Goal: Task Accomplishment & Management: Manage account settings

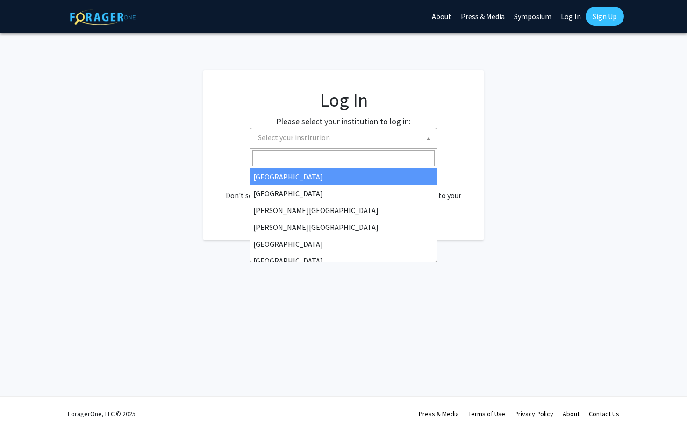
click at [353, 135] on span "Select your institution" at bounding box center [345, 137] width 182 height 19
select select "34"
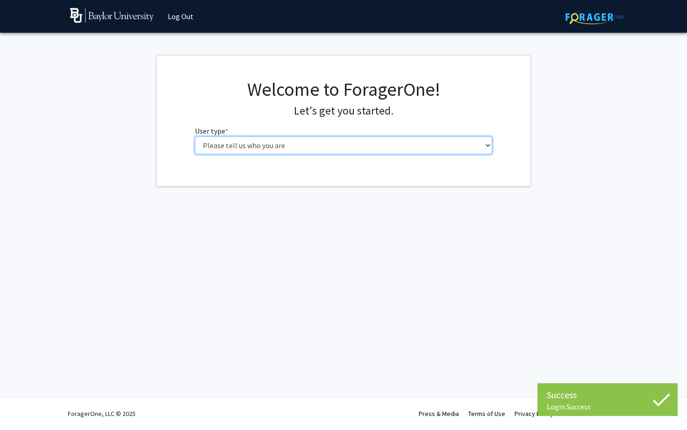
click at [357, 151] on select "Please tell us who you are Undergraduate Student Master's Student Doctoral Cand…" at bounding box center [343, 145] width 297 height 18
select select "1: undergrad"
click at [195, 136] on select "Please tell us who you are Undergraduate Student Master's Student Doctoral Cand…" at bounding box center [343, 145] width 297 height 18
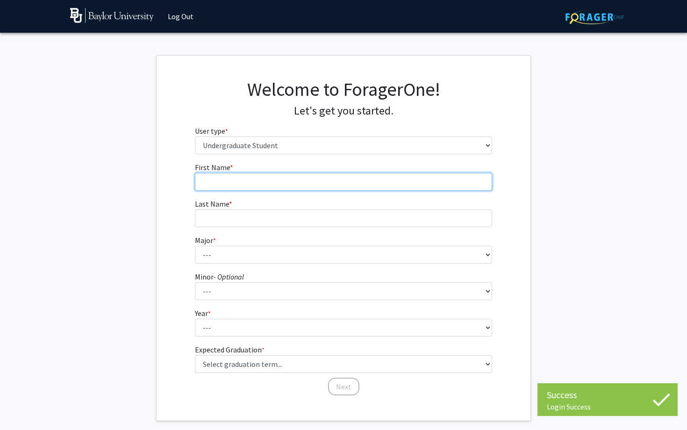
click at [306, 178] on input "First Name * required" at bounding box center [343, 182] width 297 height 18
type input "Samantha"
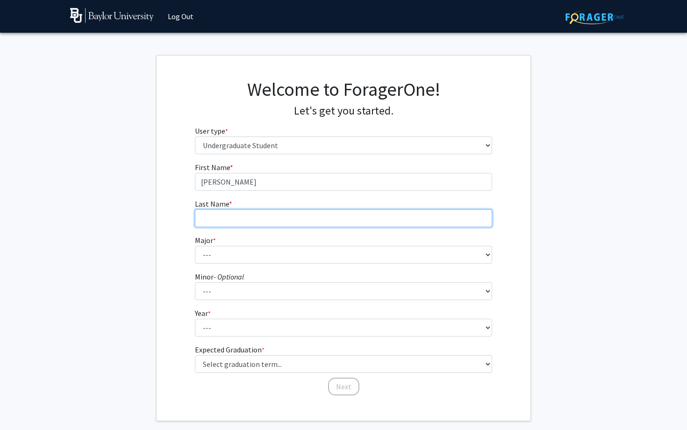
click at [284, 213] on input "Last Name * required" at bounding box center [343, 218] width 297 height 18
type input "Vizcaino"
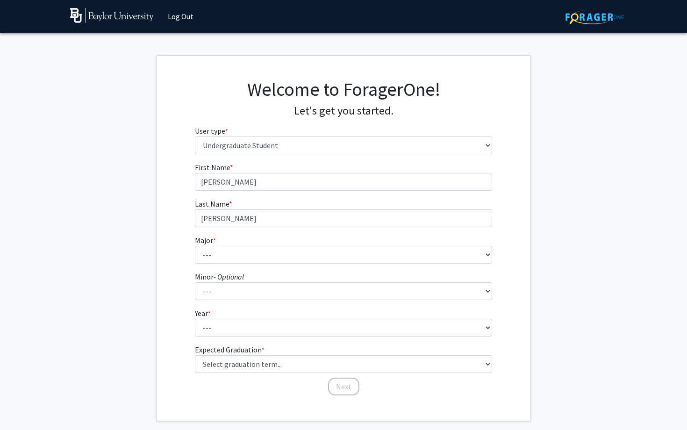
click at [234, 244] on fg-select "Major * required --- Accounting American Studies Anthropology Apparel Design & …" at bounding box center [343, 248] width 297 height 29
click at [234, 251] on select "--- Accounting American Studies Anthropology Apparel Design & Product Developme…" at bounding box center [343, 255] width 297 height 18
select select "16: 2681"
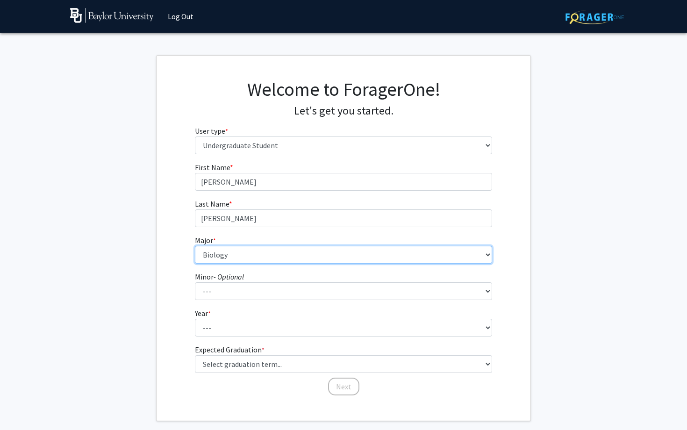
click at [195, 246] on select "--- Accounting American Studies Anthropology Apparel Design & Product Developme…" at bounding box center [343, 255] width 297 height 18
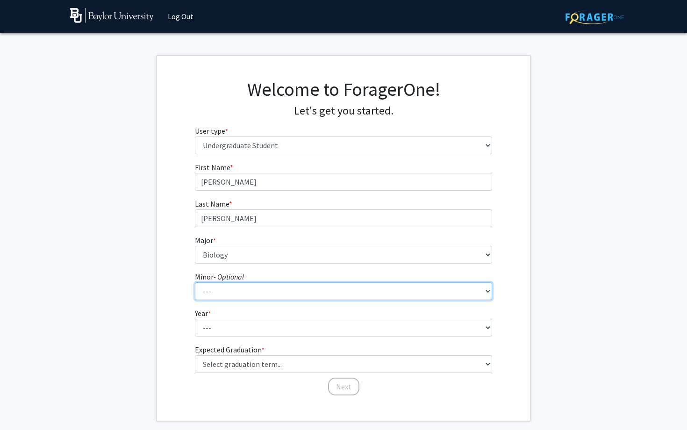
click at [238, 290] on select "--- Advertising American Sign Language American Studies Anthropology Apparel Me…" at bounding box center [343, 291] width 297 height 18
select select "12: 2075"
click at [195, 282] on select "--- Advertising American Sign Language American Studies Anthropology Apparel Me…" at bounding box center [343, 291] width 297 height 18
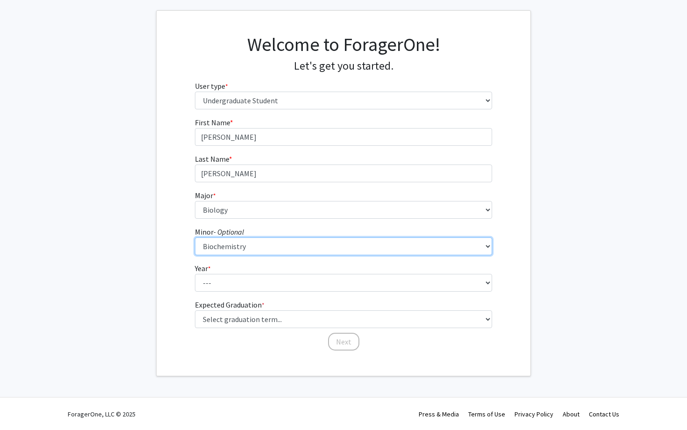
scroll to position [45, 0]
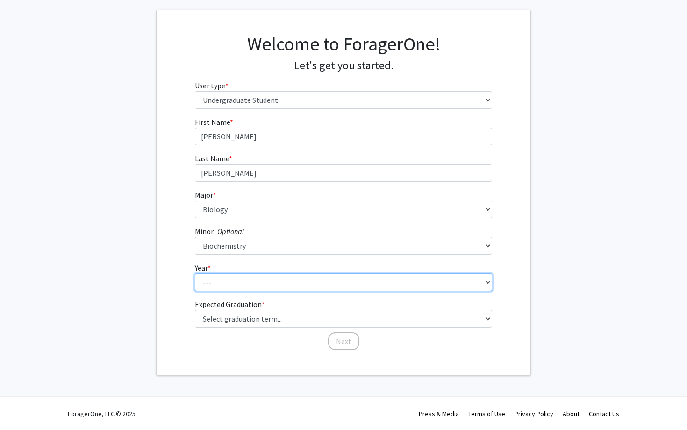
click at [225, 278] on select "--- First-year Sophomore Junior Senior Postbaccalaureate Certificate" at bounding box center [343, 282] width 297 height 18
select select "3: junior"
click at [195, 273] on select "--- First-year Sophomore Junior Senior Postbaccalaureate Certificate" at bounding box center [343, 282] width 297 height 18
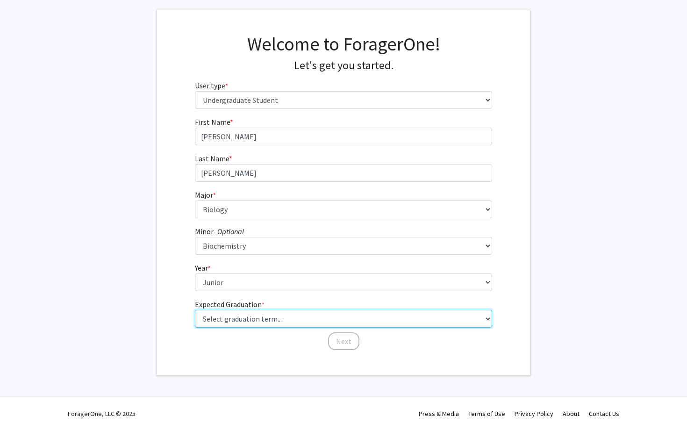
click at [247, 318] on select "Select graduation term... Spring 2025 Summer 2025 Fall 2025 Winter 2025 Spring …" at bounding box center [343, 319] width 297 height 18
select select "7: fall_2026"
click at [195, 310] on select "Select graduation term... Spring 2025 Summer 2025 Fall 2025 Winter 2025 Spring …" at bounding box center [343, 319] width 297 height 18
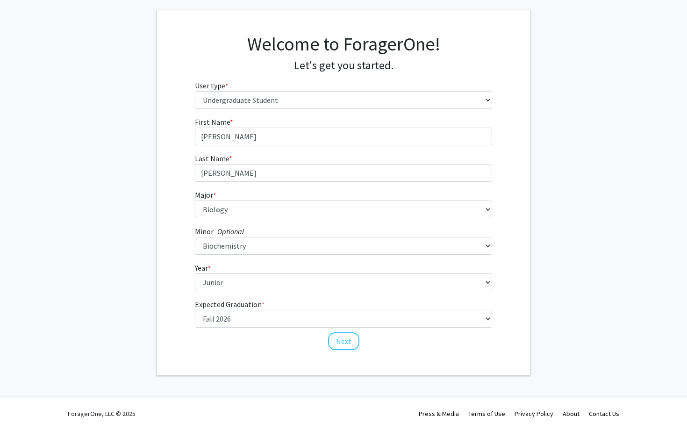
click at [212, 360] on div "Welcome to ForagerOne! Let's get you started. User type * required Please tell …" at bounding box center [343, 192] width 374 height 365
click at [346, 342] on button "Next" at bounding box center [343, 341] width 31 height 18
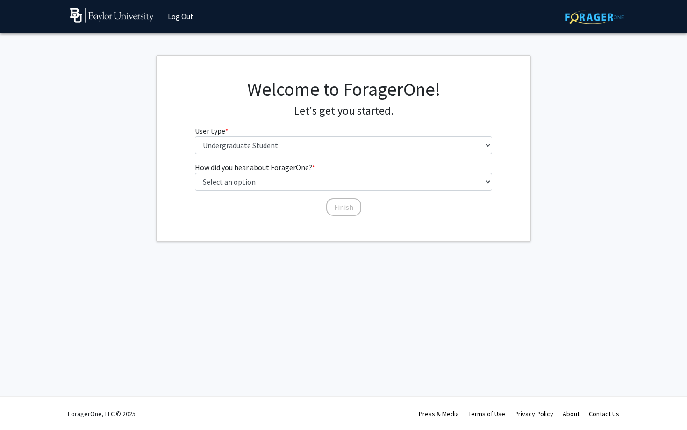
scroll to position [0, 0]
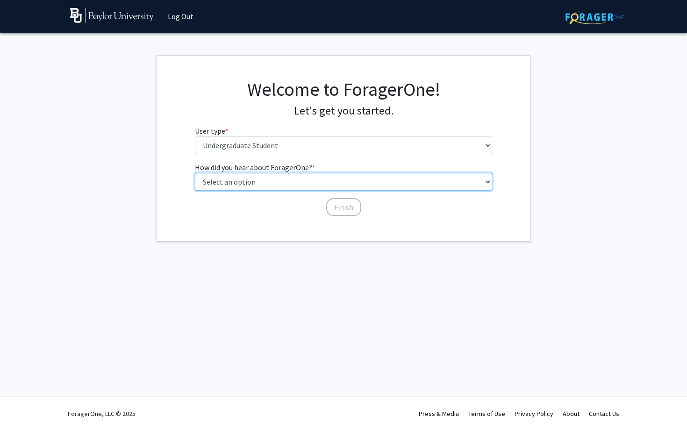
click at [281, 187] on select "Select an option Peer/student recommendation Faculty/staff recommendation Unive…" at bounding box center [343, 182] width 297 height 18
select select "3: university_website"
click at [195, 173] on select "Select an option Peer/student recommendation Faculty/staff recommendation Unive…" at bounding box center [343, 182] width 297 height 18
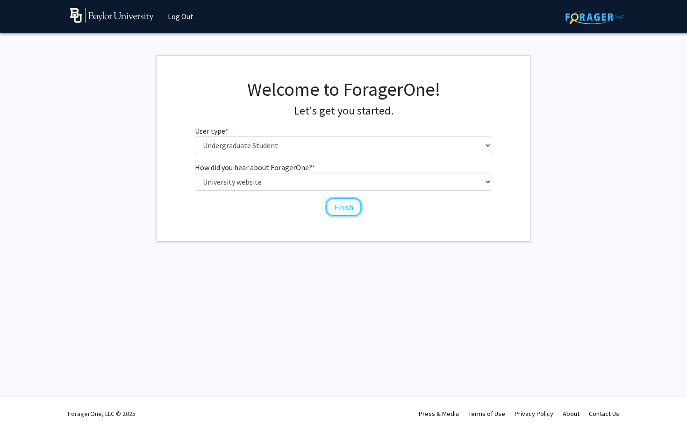
click at [337, 212] on button "Finish" at bounding box center [343, 207] width 35 height 18
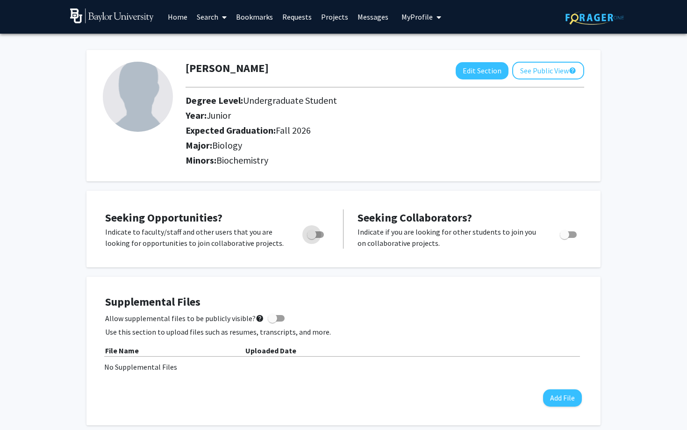
click at [321, 238] on label "Toggle" at bounding box center [313, 234] width 21 height 11
click at [312, 238] on input "Are you actively seeking opportunities?" at bounding box center [311, 238] width 0 height 0
checkbox input "true"
click at [540, 76] on button "See Public View help" at bounding box center [548, 71] width 72 height 18
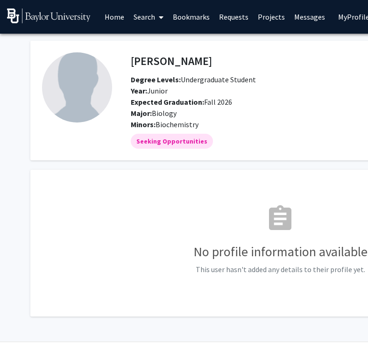
click at [283, 62] on div "Samantha Vizcaino Return to Private View help" at bounding box center [325, 61] width 402 height 18
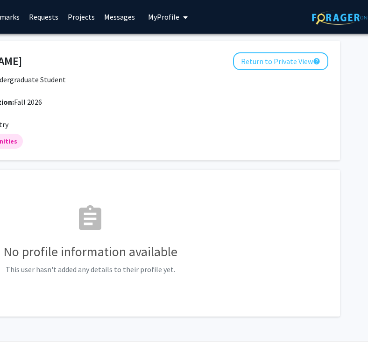
scroll to position [0, 192]
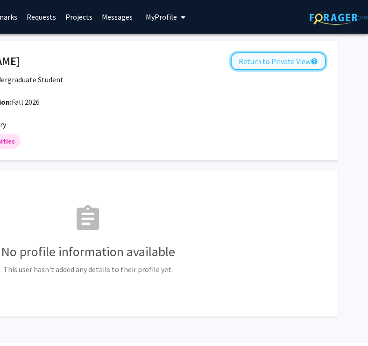
click at [287, 61] on button "Return to Private View help" at bounding box center [278, 61] width 95 height 18
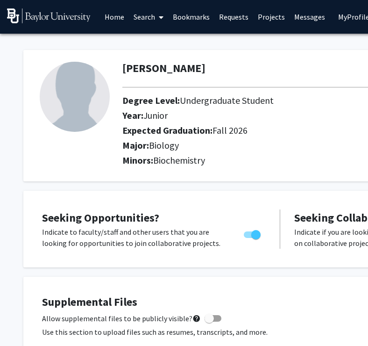
click at [70, 115] on img at bounding box center [75, 97] width 70 height 70
click at [81, 97] on img at bounding box center [75, 97] width 70 height 70
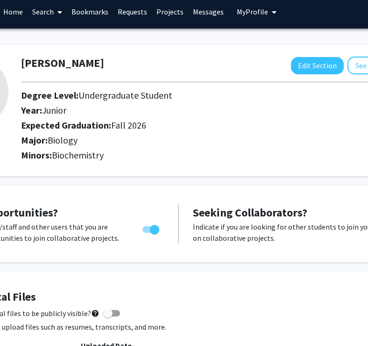
scroll to position [0, 101]
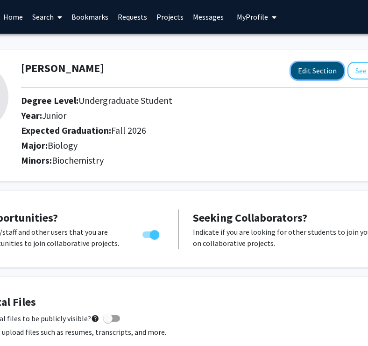
click at [314, 73] on button "Edit Section" at bounding box center [317, 70] width 53 height 17
select select "junior"
select select "35: fall_2026"
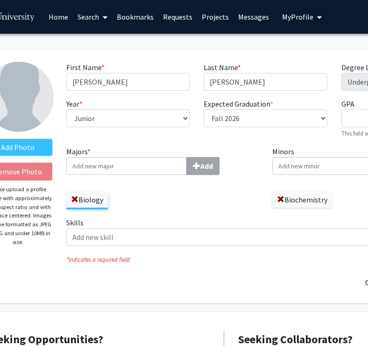
scroll to position [0, 0]
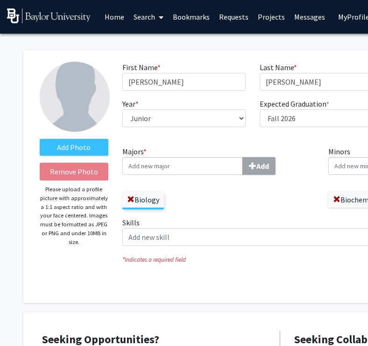
click at [84, 99] on img at bounding box center [75, 97] width 70 height 70
click at [85, 150] on label "Add Photo" at bounding box center [74, 147] width 69 height 17
click at [0, 0] on input "Add Photo" at bounding box center [0, 0] width 0 height 0
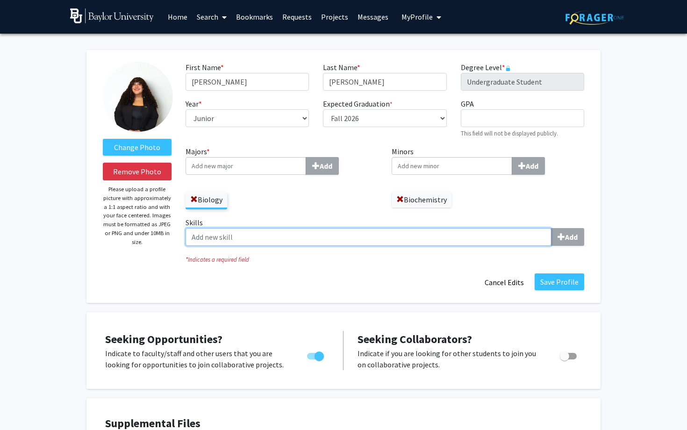
click at [284, 242] on input "Skills Add" at bounding box center [368, 237] width 366 height 18
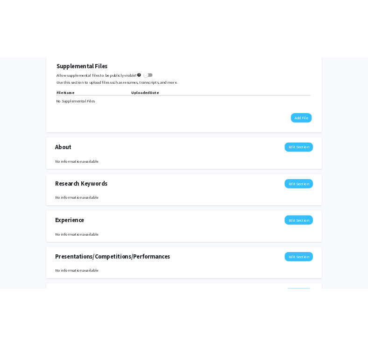
scroll to position [418, 0]
